Goal: Information Seeking & Learning: Compare options

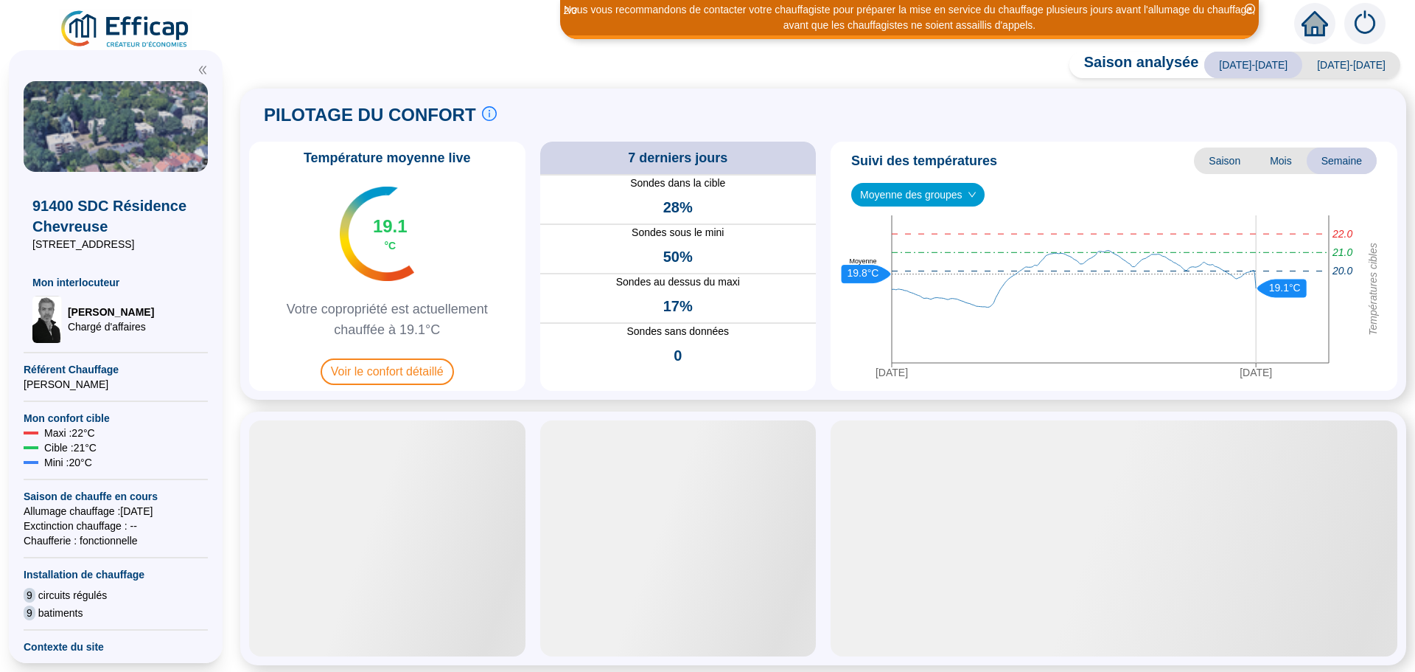
click at [378, 368] on span "Voir le confort détaillé" at bounding box center [387, 371] width 133 height 27
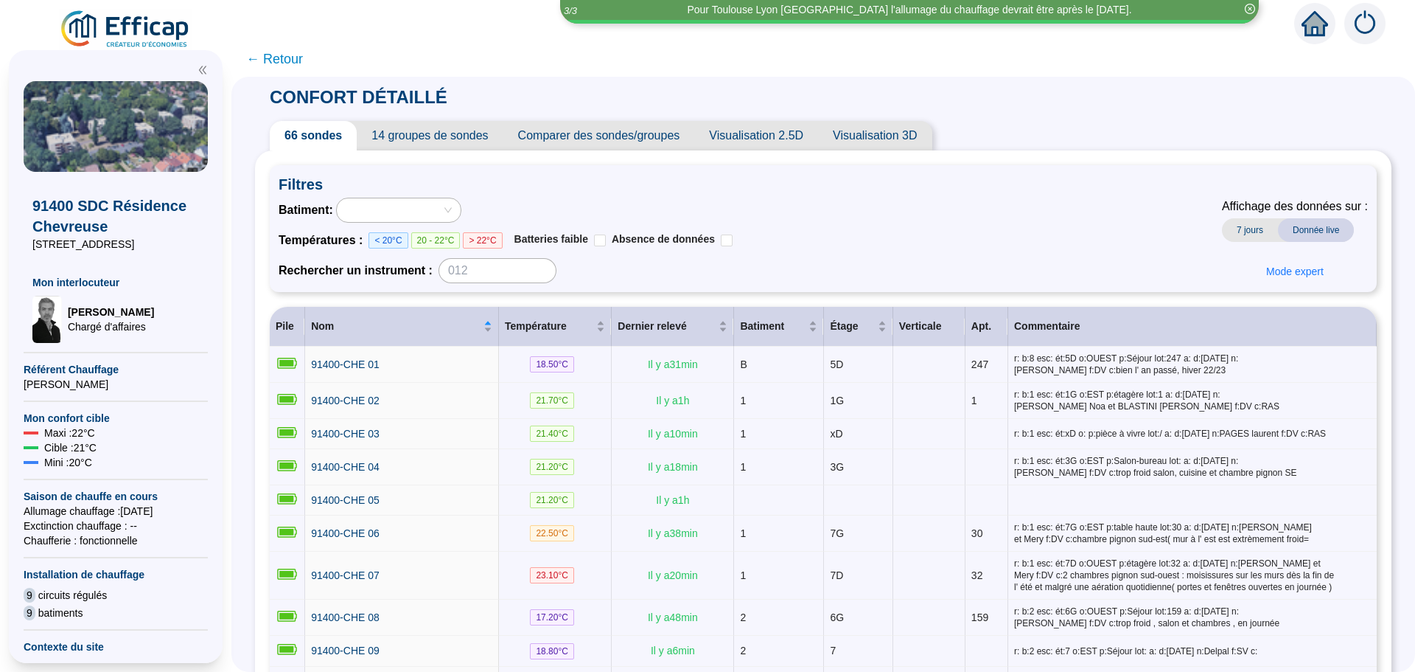
click at [652, 140] on span "Comparer des sondes/groupes" at bounding box center [599, 135] width 192 height 29
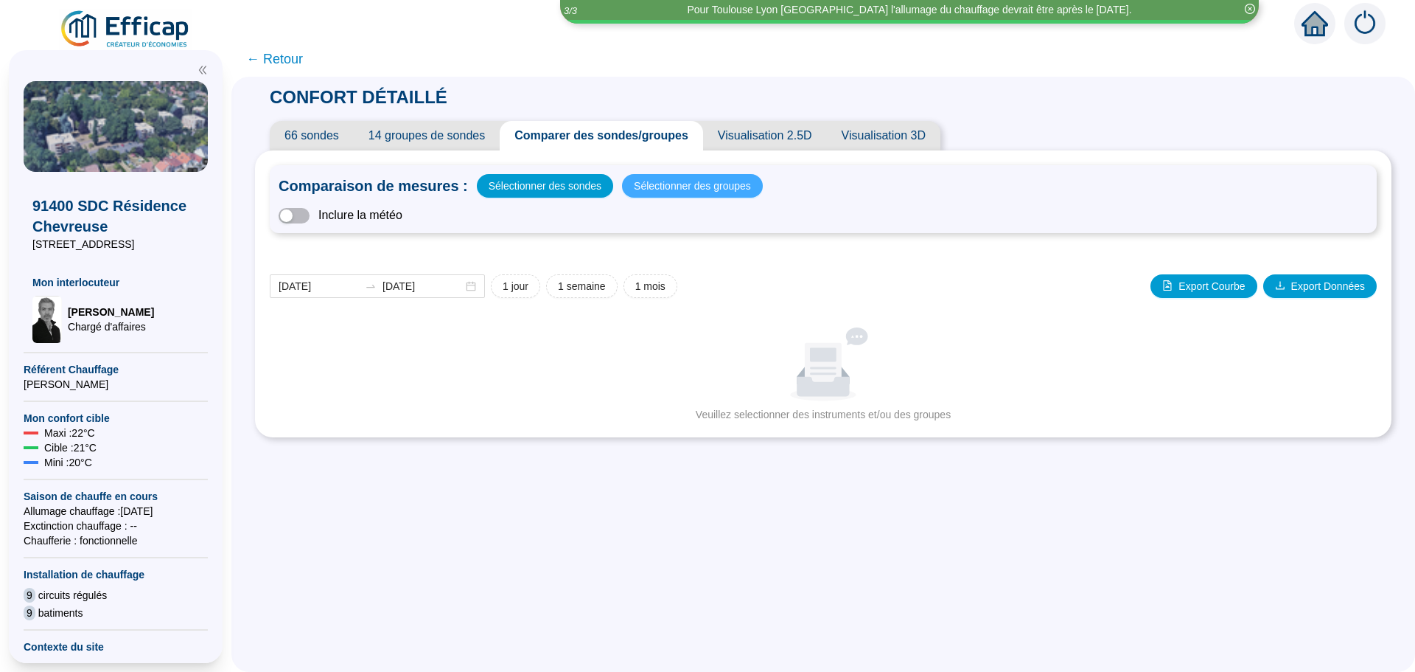
click at [652, 186] on span "Sélectionner des groupes" at bounding box center [692, 185] width 117 height 21
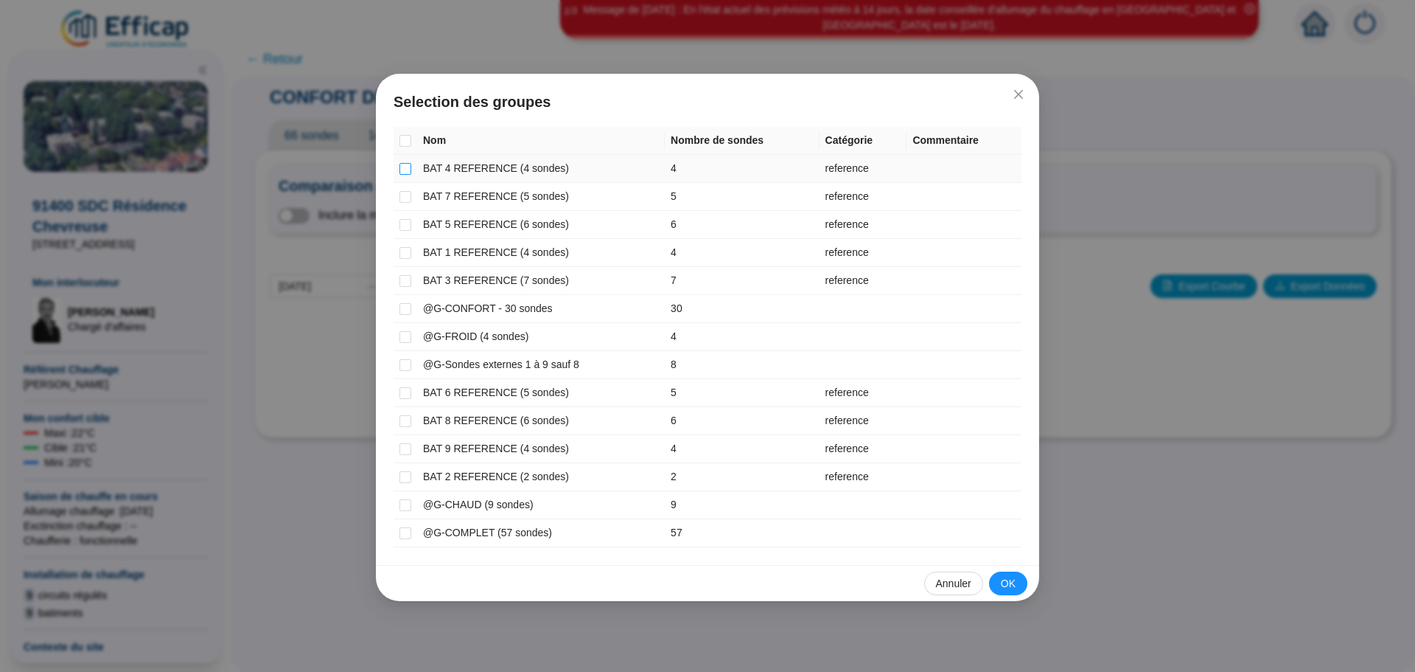
click at [407, 167] on input "checkbox" at bounding box center [406, 169] width 12 height 12
checkbox input "true"
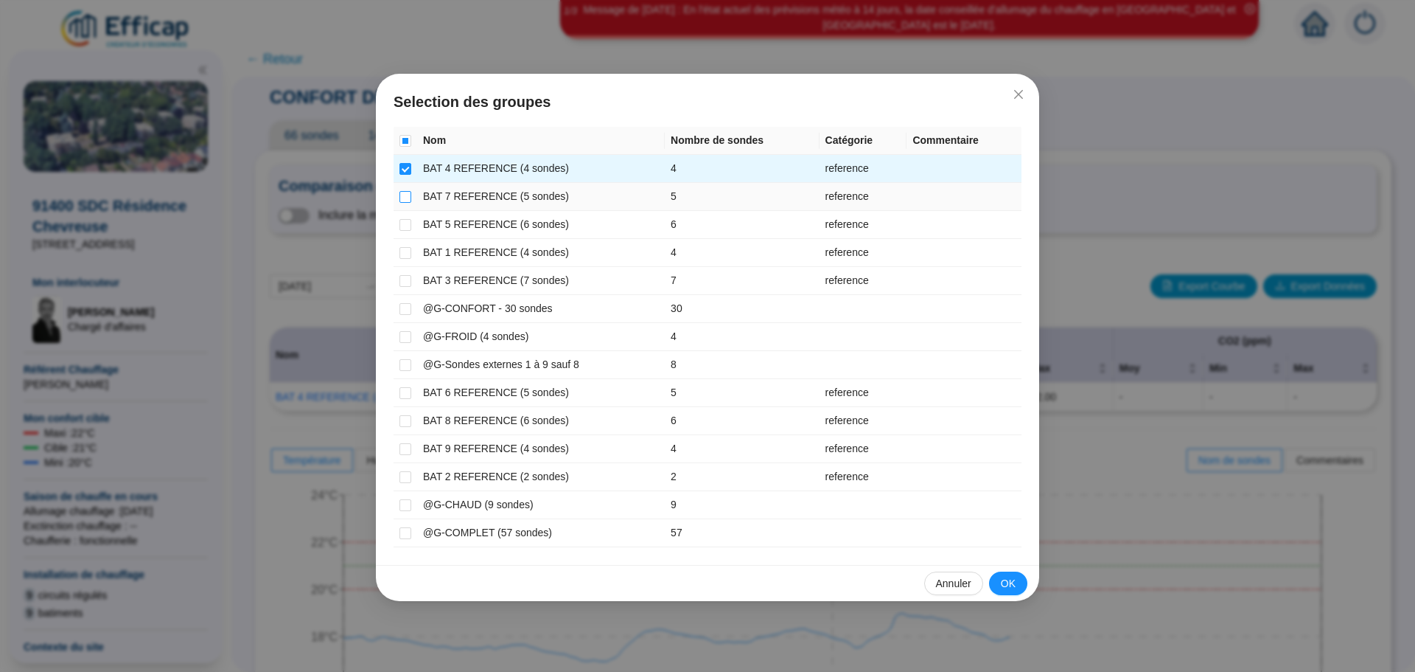
click at [405, 195] on input "checkbox" at bounding box center [406, 197] width 12 height 12
checkbox input "true"
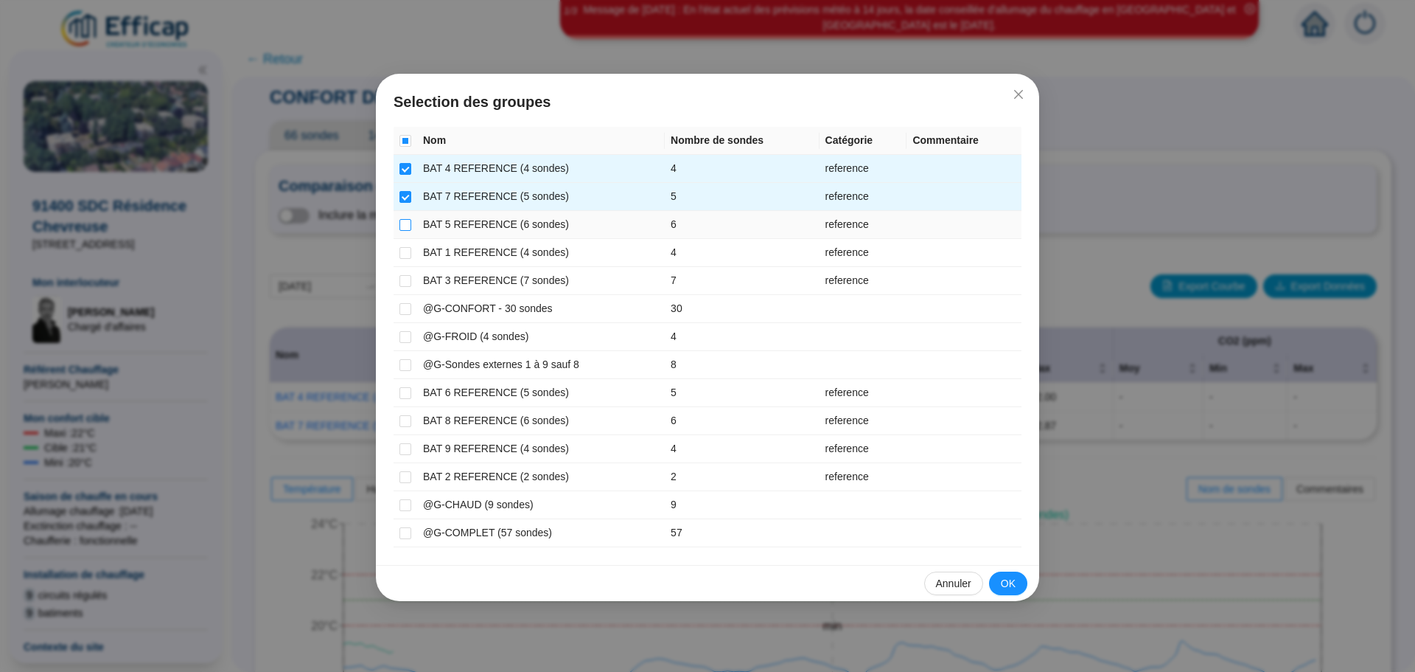
click at [405, 224] on input "checkbox" at bounding box center [406, 225] width 12 height 12
checkbox input "true"
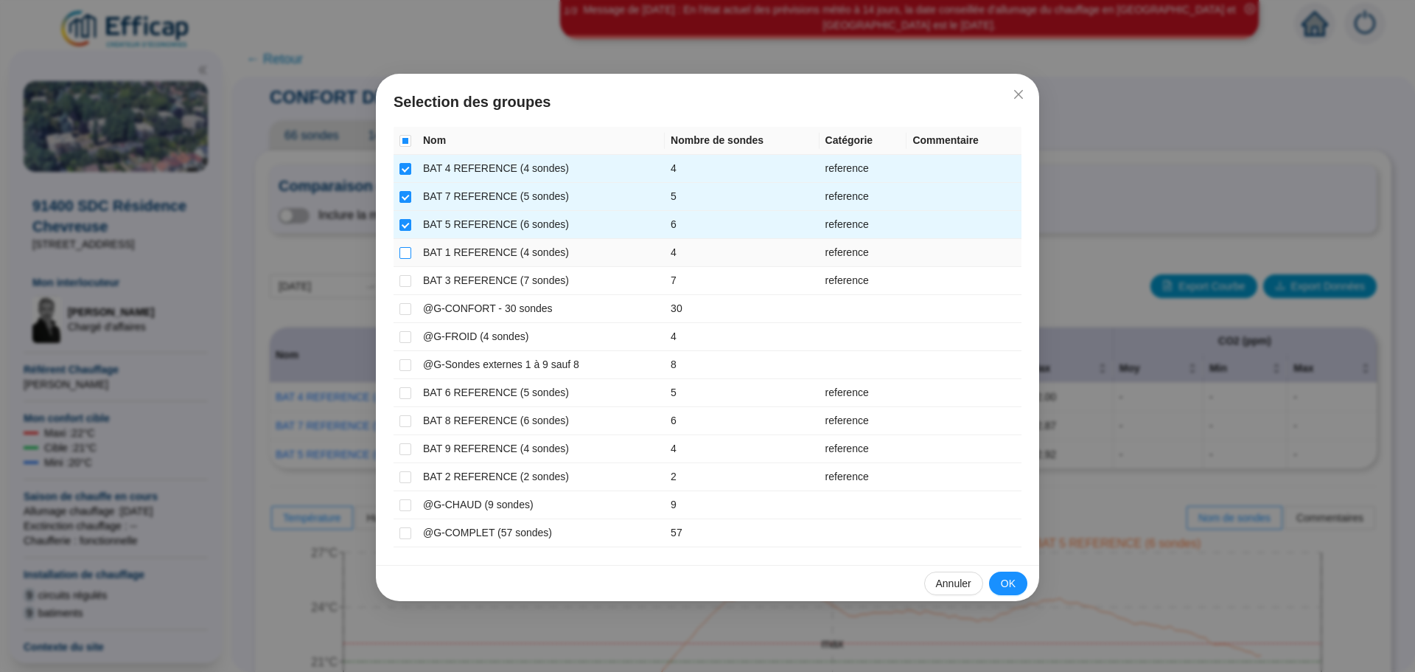
click at [409, 254] on input "checkbox" at bounding box center [406, 253] width 12 height 12
checkbox input "true"
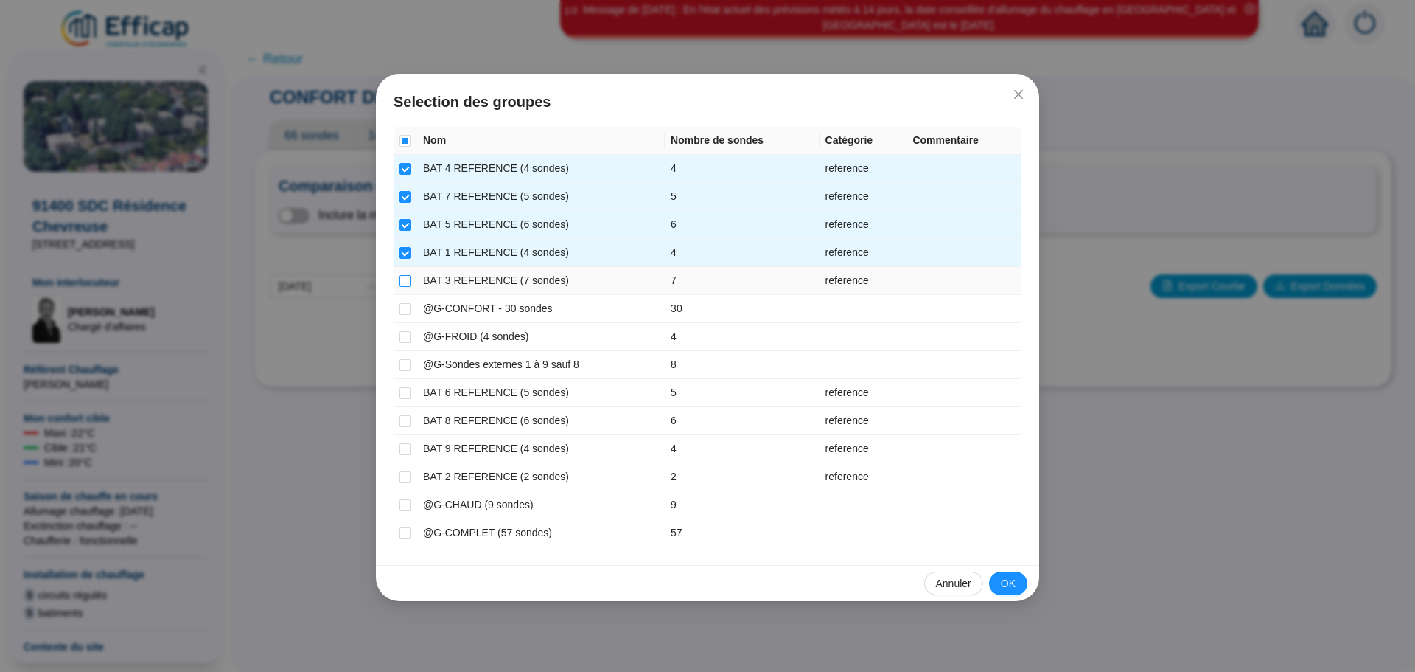
click at [403, 282] on input "checkbox" at bounding box center [406, 281] width 12 height 12
checkbox input "true"
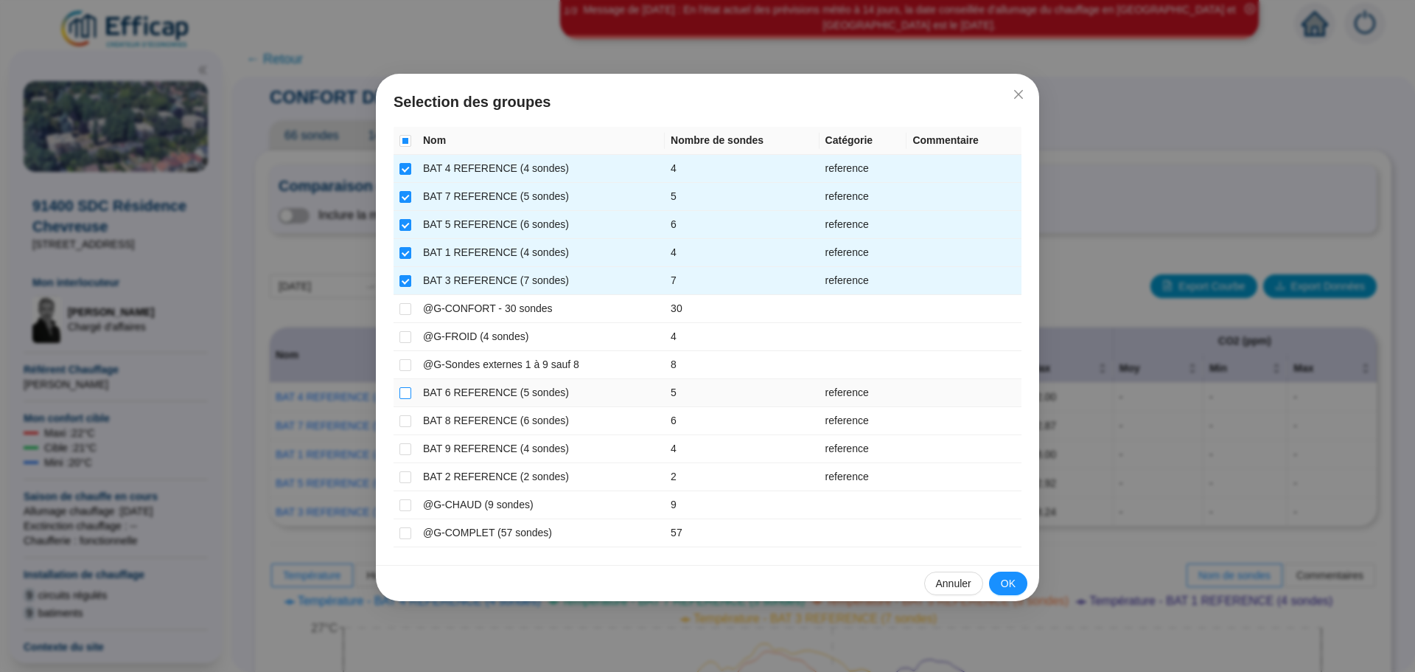
click at [406, 393] on input "checkbox" at bounding box center [406, 393] width 12 height 12
checkbox input "true"
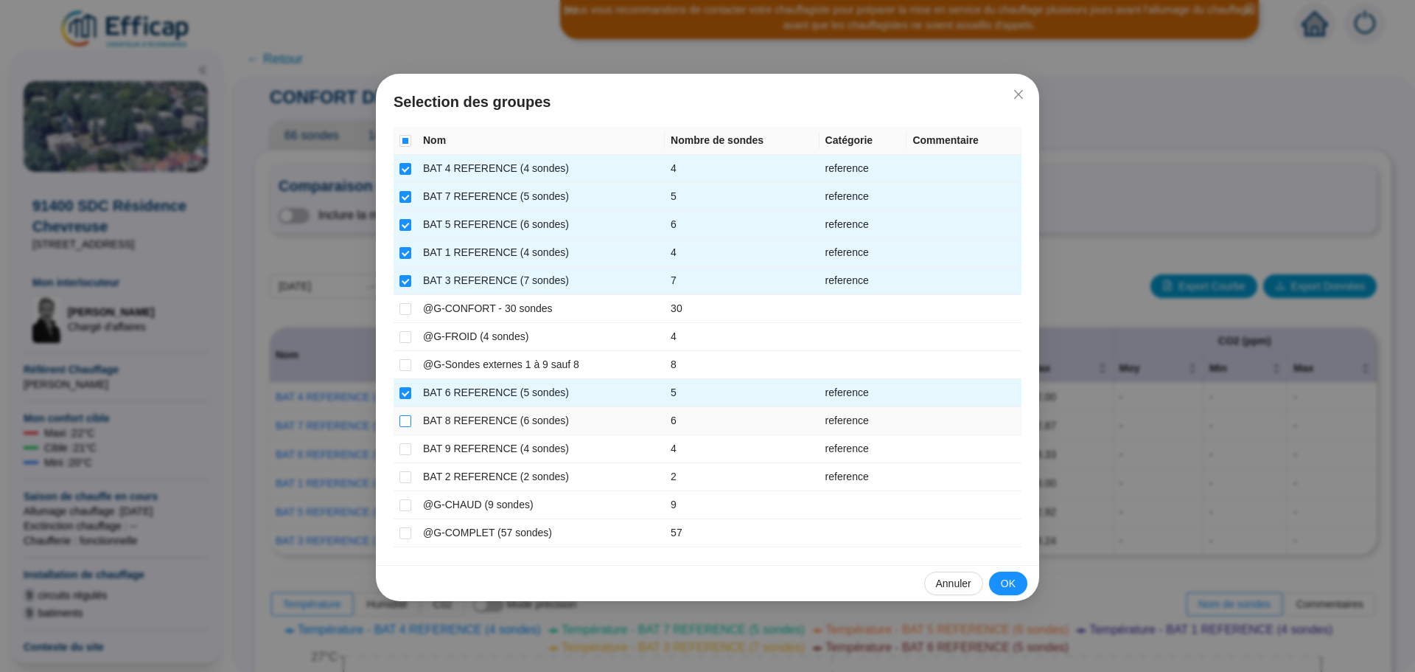
click at [408, 421] on input "checkbox" at bounding box center [406, 421] width 12 height 12
checkbox input "true"
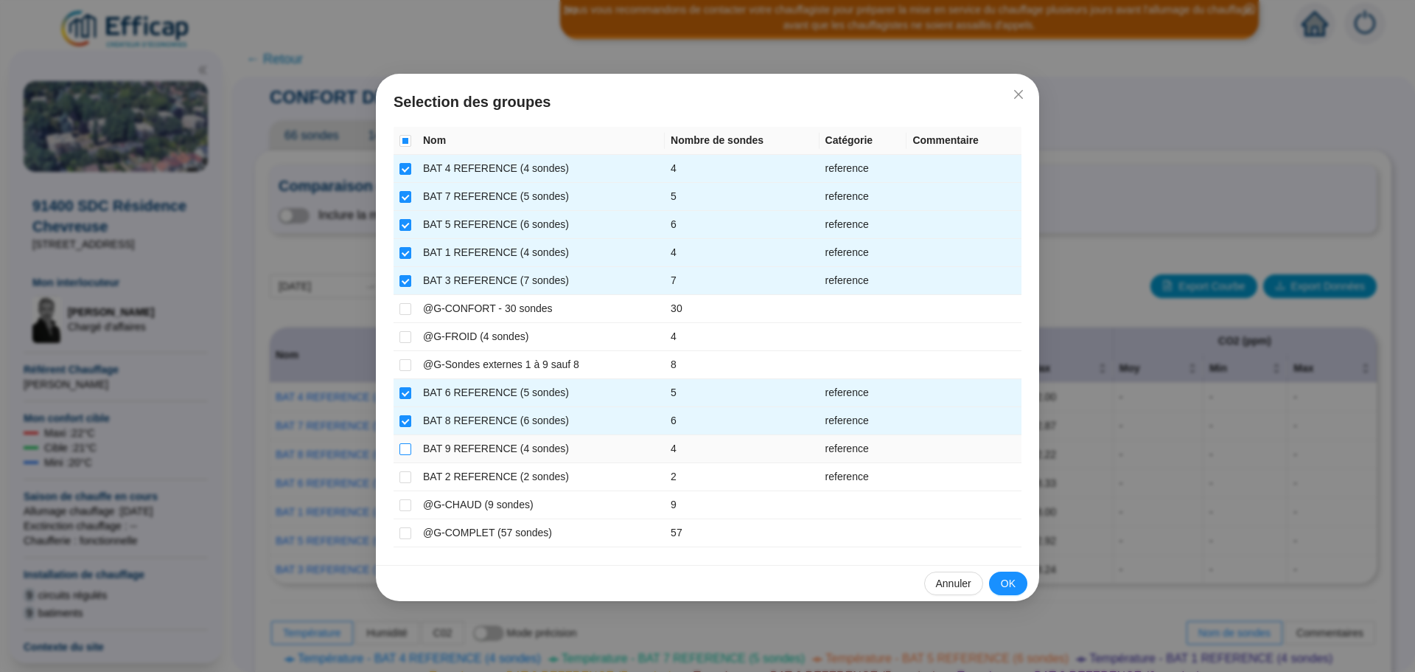
click at [402, 450] on input "checkbox" at bounding box center [406, 449] width 12 height 12
checkbox input "true"
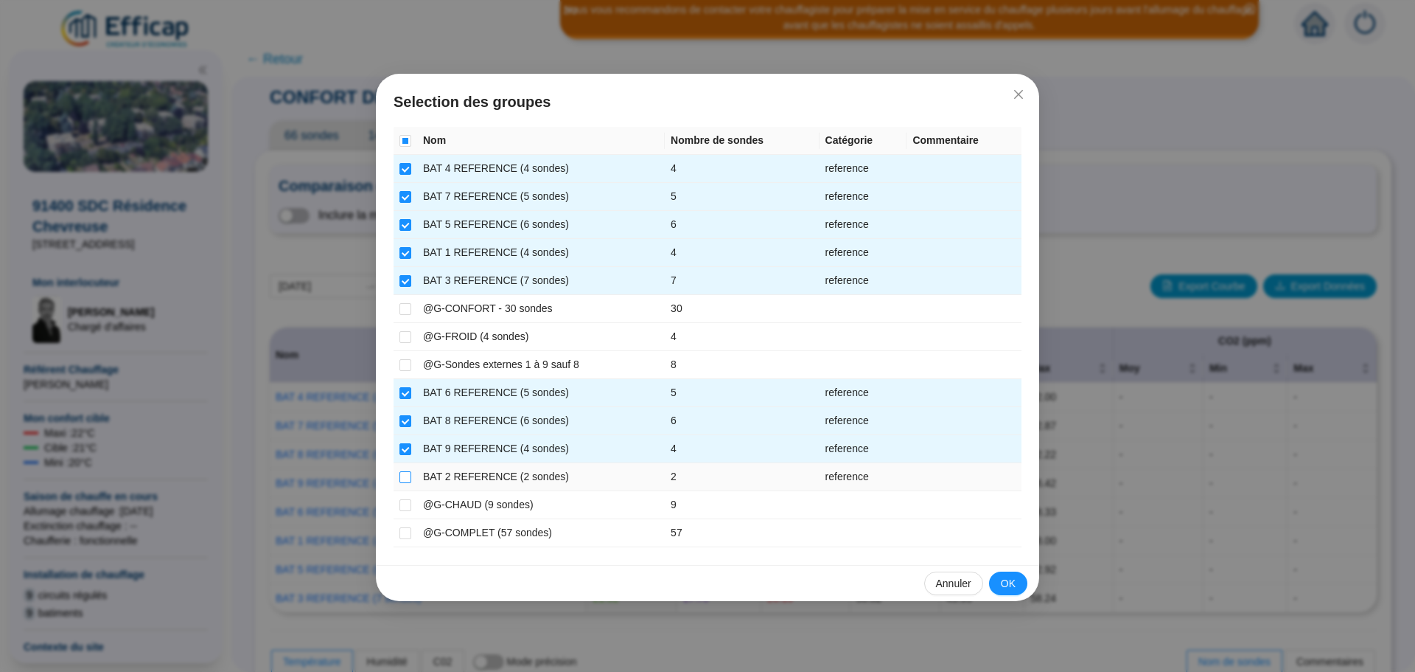
click at [405, 479] on input "checkbox" at bounding box center [406, 477] width 12 height 12
checkbox input "true"
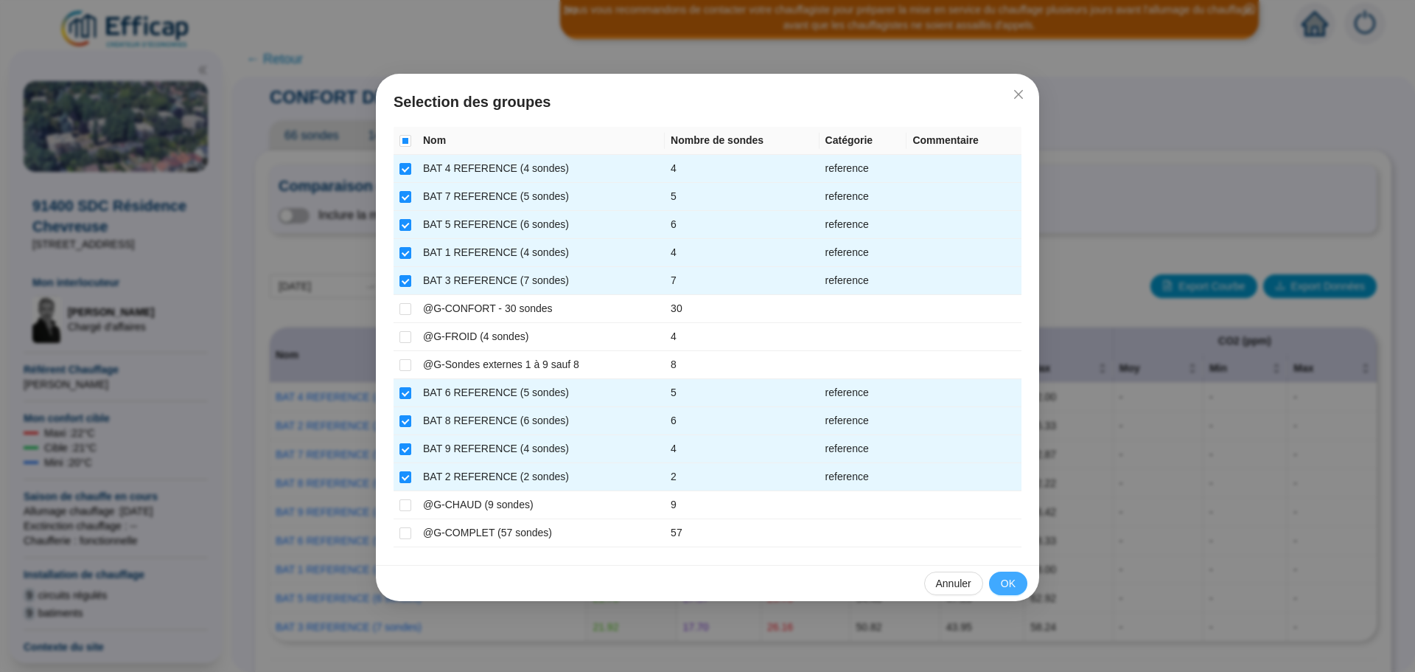
click at [1005, 585] on span "OK" at bounding box center [1008, 583] width 15 height 15
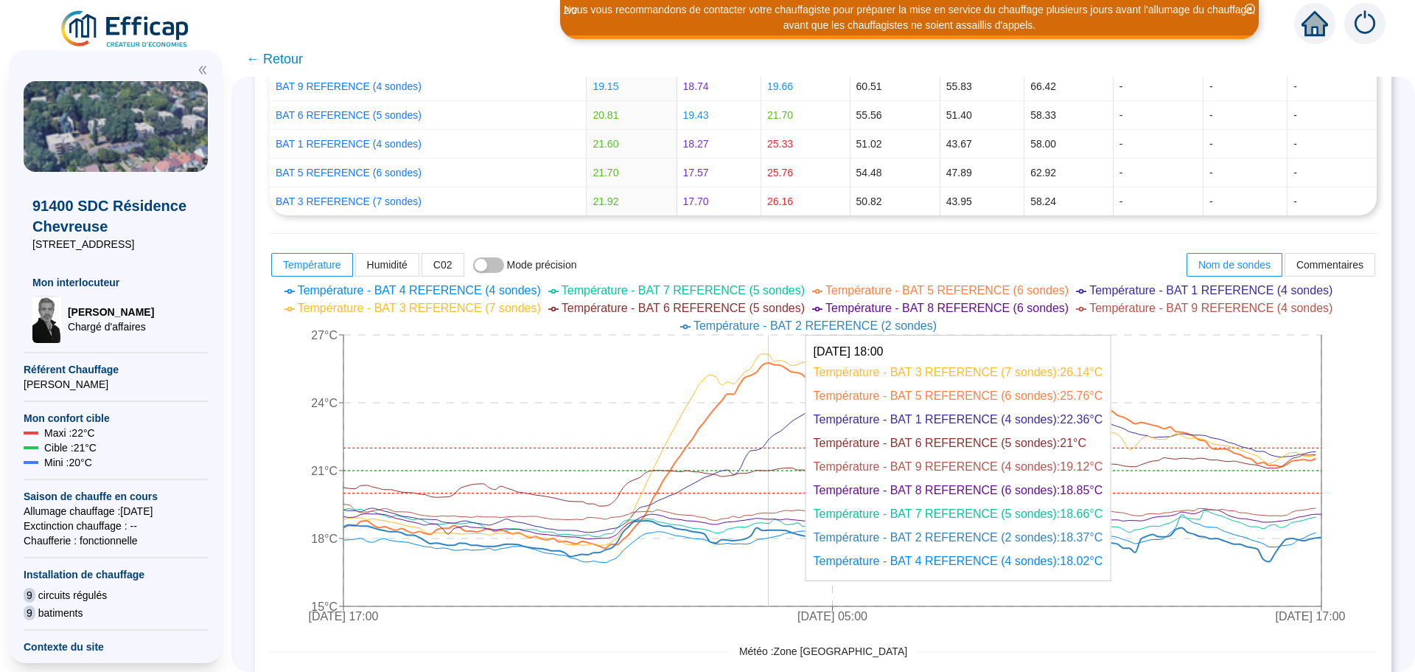
scroll to position [400, 0]
